Goal: Task Accomplishment & Management: Use online tool/utility

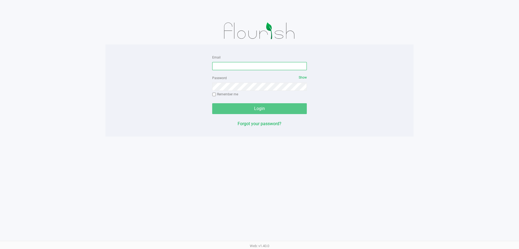
click at [234, 63] on input "Email" at bounding box center [259, 66] width 95 height 8
type input "[EMAIL_ADDRESS][DOMAIN_NAME]"
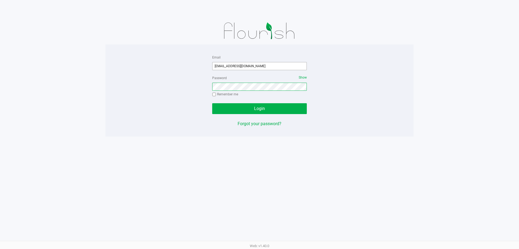
click at [212, 103] on button "Login" at bounding box center [259, 108] width 95 height 11
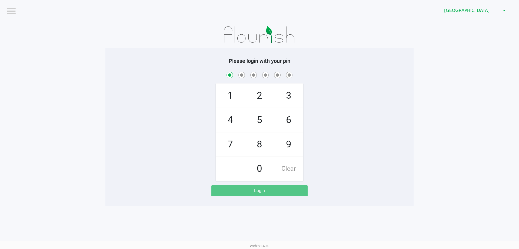
checkbox input "true"
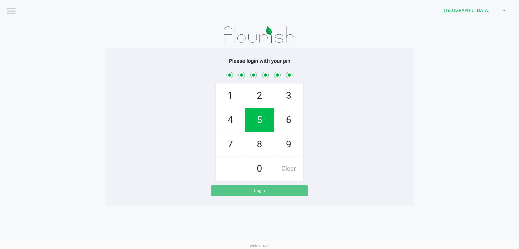
checkbox input "true"
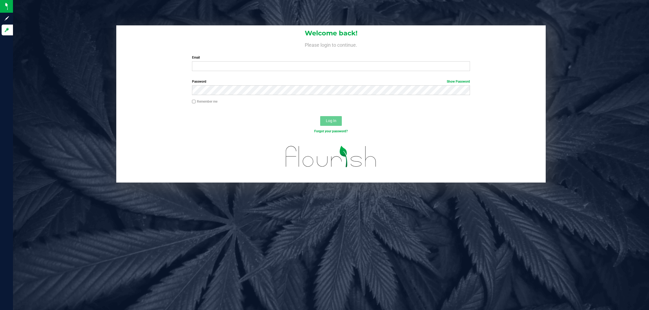
click at [294, 61] on div "Email Required Please format your email correctly." at bounding box center [331, 63] width 286 height 16
click at [284, 77] on form "Welcome back! Please login to continue. Email Required Please format your email…" at bounding box center [330, 103] width 421 height 157
click at [249, 67] on input "Email" at bounding box center [331, 66] width 278 height 10
type input "[EMAIL_ADDRESS][DOMAIN_NAME]"
click at [320, 116] on button "Log In" at bounding box center [331, 121] width 22 height 10
